Goal: Check status: Check status

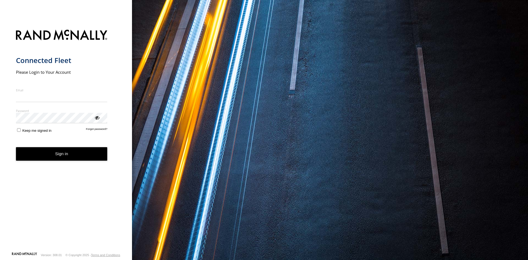
click at [34, 94] on input "Email" at bounding box center [62, 97] width 92 height 10
click at [65, 182] on form "Connected Fleet Please Login to Your Account Email Enter a valid login email ad…" at bounding box center [66, 138] width 100 height 225
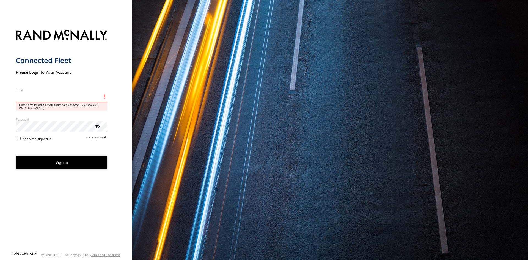
click at [50, 98] on input "Email" at bounding box center [62, 97] width 92 height 10
click at [41, 97] on input "Email" at bounding box center [62, 97] width 92 height 10
type input "*"
type input "**********"
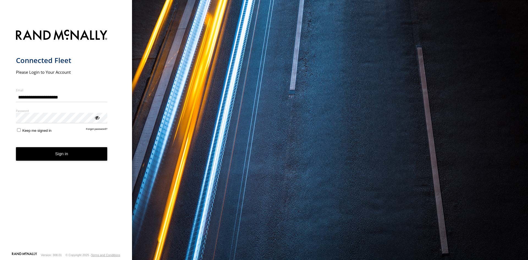
click at [21, 129] on label "Keep me signed in" at bounding box center [34, 129] width 36 height 5
click at [50, 158] on button "Sign in" at bounding box center [62, 153] width 92 height 13
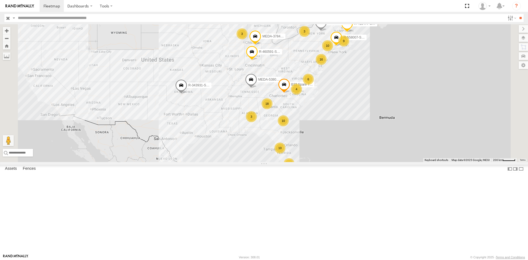
click at [109, 17] on input "text" at bounding box center [261, 18] width 490 height 8
type input "******"
click at [518, 14] on input "**" at bounding box center [521, 18] width 6 height 8
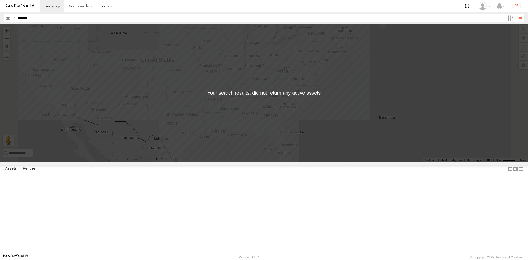
click at [0, 0] on span "C-03" at bounding box center [0, 0] width 0 height 0
click at [518, 21] on input "**" at bounding box center [521, 18] width 6 height 8
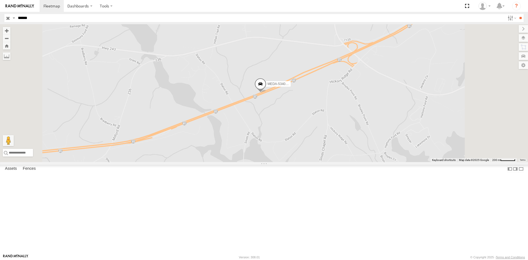
click at [267, 92] on span at bounding box center [260, 85] width 12 height 15
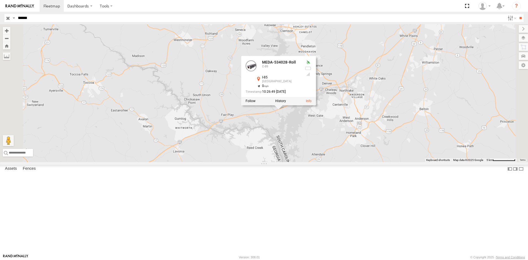
click at [350, 162] on div "MEDA-534028-Roll MEDA-534028-Roll C-89 I-85 Townville 34.52209 , -82.85783 0 10…" at bounding box center [264, 93] width 528 height 138
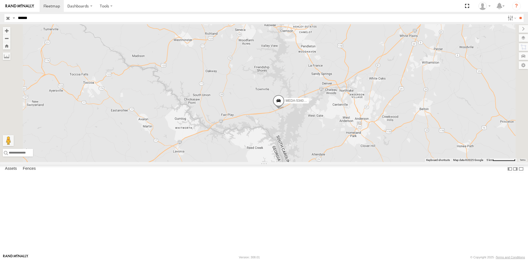
click at [285, 109] on span at bounding box center [279, 101] width 12 height 15
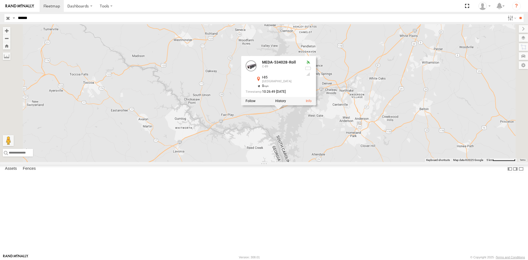
click at [290, 160] on div "MEDA-534028-Roll MEDA-534028-Roll C-89 I-85 Townville 34.52209 , -82.85783 0 10…" at bounding box center [264, 93] width 528 height 138
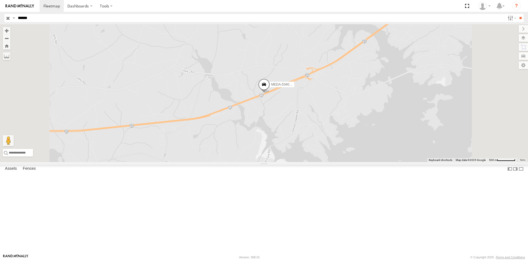
click at [158, 14] on input "******" at bounding box center [261, 18] width 490 height 8
click at [84, 18] on input "******" at bounding box center [261, 18] width 490 height 8
type input "*"
type input "******"
click at [518, 14] on input "**" at bounding box center [521, 18] width 6 height 8
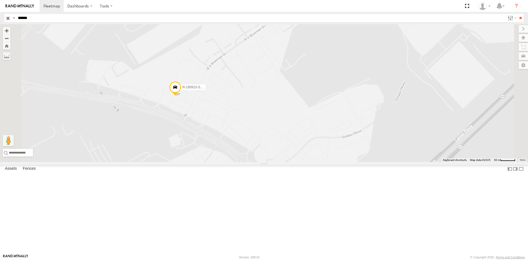
click at [181, 96] on span at bounding box center [175, 88] width 12 height 15
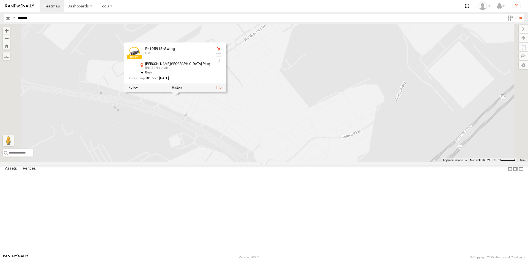
click at [255, 162] on div "R-195915-Swing R-195915-Swing C-03 Lanier Islands Pkwy Buford 34.14521 , -83.95…" at bounding box center [264, 93] width 528 height 138
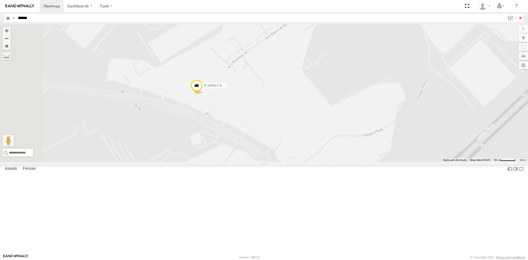
drag, startPoint x: 246, startPoint y: 171, endPoint x: 280, endPoint y: 153, distance: 38.6
click at [280, 162] on div "R-195915-Swing" at bounding box center [264, 93] width 528 height 138
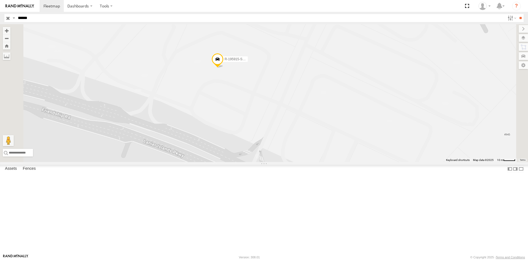
click at [224, 68] on span at bounding box center [218, 60] width 12 height 15
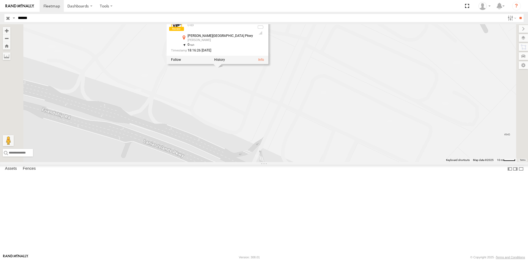
click at [303, 140] on div "R-195915-Swing R-195915-Swing C-03 Lanier Islands Pkwy Buford 34.14521 , -83.95…" at bounding box center [264, 93] width 528 height 138
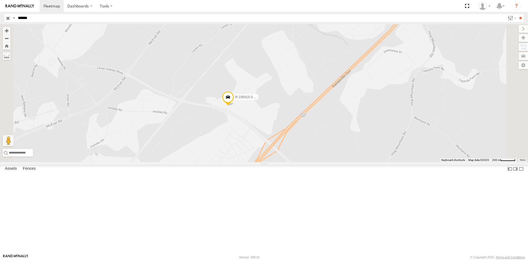
drag, startPoint x: 344, startPoint y: 198, endPoint x: 328, endPoint y: 185, distance: 20.8
click at [328, 162] on div "R-195915-Swing" at bounding box center [264, 93] width 528 height 138
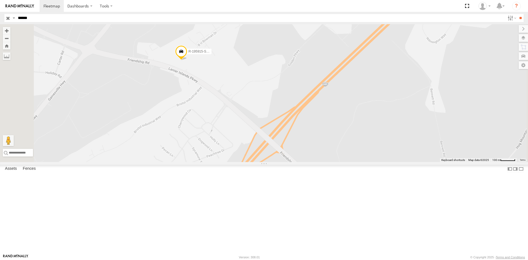
drag, startPoint x: 317, startPoint y: 223, endPoint x: 321, endPoint y: 176, distance: 47.2
click at [321, 162] on div "R-195915-Swing" at bounding box center [264, 93] width 528 height 138
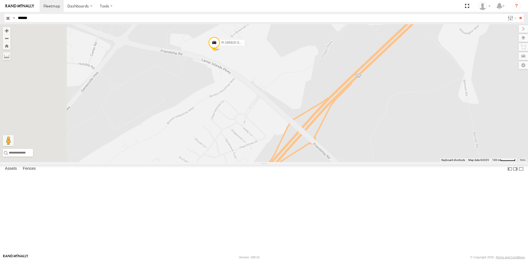
drag, startPoint x: 262, startPoint y: 122, endPoint x: 300, endPoint y: 177, distance: 66.1
click at [300, 162] on div "R-195915-Swing" at bounding box center [264, 93] width 528 height 138
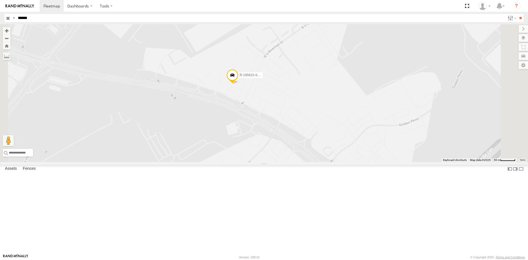
drag, startPoint x: 321, startPoint y: 80, endPoint x: 312, endPoint y: 176, distance: 97.2
click at [312, 162] on div "R-195915-Swing" at bounding box center [264, 93] width 528 height 138
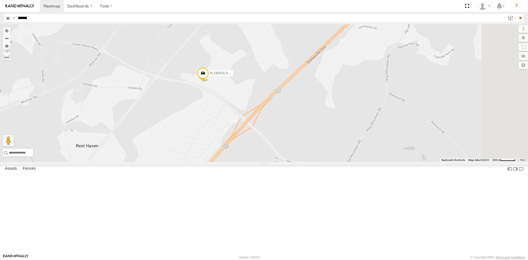
drag, startPoint x: 340, startPoint y: 167, endPoint x: 317, endPoint y: 158, distance: 24.8
click at [317, 158] on div "R-195915-Swing" at bounding box center [264, 93] width 528 height 138
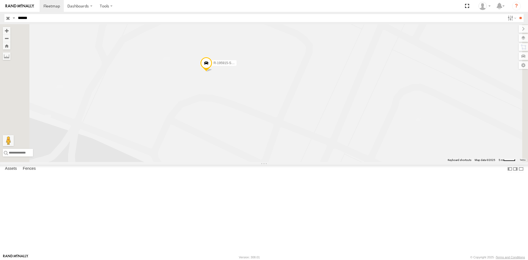
click at [212, 72] on span at bounding box center [206, 64] width 12 height 15
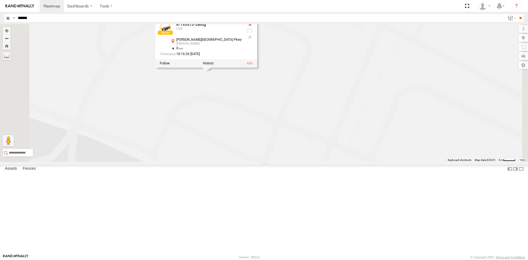
click at [321, 150] on div "R-195915-Swing R-195915-Swing C-03 Lanier Islands Pkwy Buford 34.14521 , -83.95…" at bounding box center [264, 93] width 528 height 138
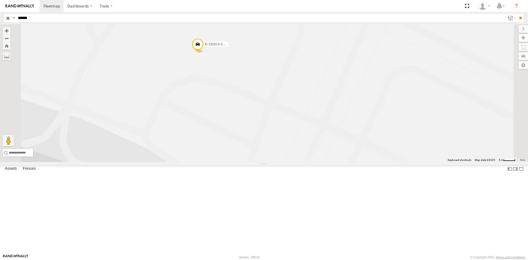
drag, startPoint x: 310, startPoint y: 162, endPoint x: 301, endPoint y: 143, distance: 21.2
click at [301, 143] on div "R-195915-Swing" at bounding box center [264, 93] width 528 height 138
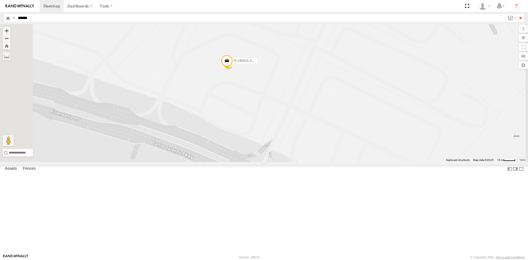
drag, startPoint x: 358, startPoint y: 154, endPoint x: 370, endPoint y: 149, distance: 13.3
click at [370, 149] on div "R-195915-Swing" at bounding box center [264, 93] width 528 height 138
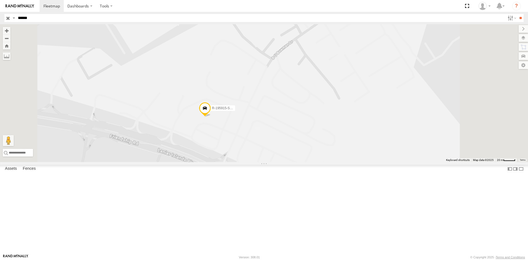
drag, startPoint x: 260, startPoint y: 188, endPoint x: 269, endPoint y: 168, distance: 21.7
click at [269, 162] on div "R-195915-Swing" at bounding box center [264, 93] width 528 height 138
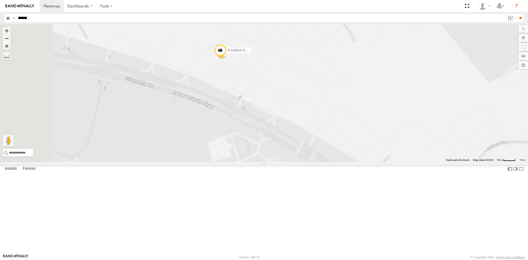
drag, startPoint x: 275, startPoint y: 122, endPoint x: 297, endPoint y: 139, distance: 27.5
click at [296, 138] on div "R-195915-Swing" at bounding box center [264, 93] width 528 height 138
click at [237, 65] on span at bounding box center [231, 57] width 12 height 15
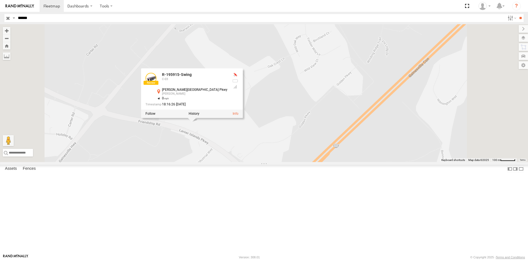
drag, startPoint x: 243, startPoint y: 195, endPoint x: 250, endPoint y: 199, distance: 7.6
click at [250, 162] on div "R-195915-Swing R-195915-Swing C-03 Lanier Islands Pkwy Buford 34.14521 , -83.95…" at bounding box center [264, 93] width 528 height 138
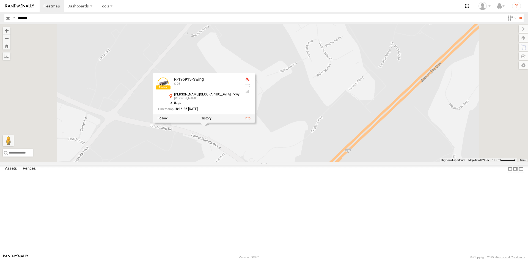
click at [250, 162] on div "R-195915-Swing R-195915-Swing C-03 Lanier Islands Pkwy Buford 34.14521 , -83.95…" at bounding box center [264, 93] width 528 height 138
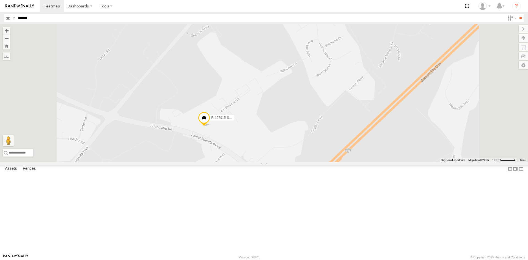
click at [210, 127] on span at bounding box center [204, 119] width 12 height 15
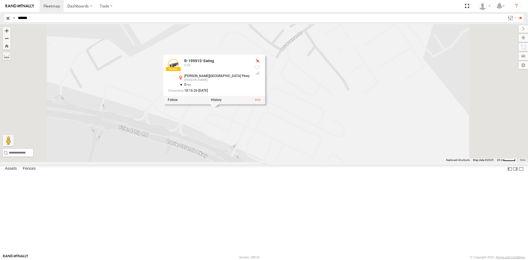
click at [179, 70] on div at bounding box center [173, 64] width 11 height 11
click at [261, 63] on div at bounding box center [257, 61] width 7 height 4
click at [312, 162] on div "R-195915-Swing R-195915-Swing C-03 Lanier Islands Pkwy Buford 34.14521 , -83.95…" at bounding box center [264, 93] width 528 height 138
